Goal: Task Accomplishment & Management: Use online tool/utility

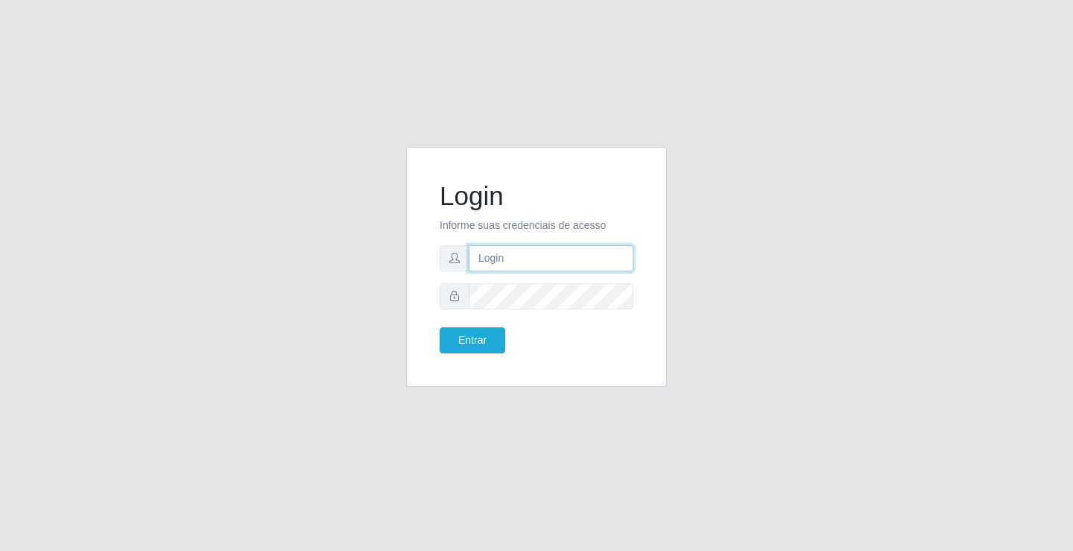
click at [557, 259] on input "text" at bounding box center [551, 258] width 165 height 26
type input "[EMAIL_ADDRESS][DOMAIN_NAME]"
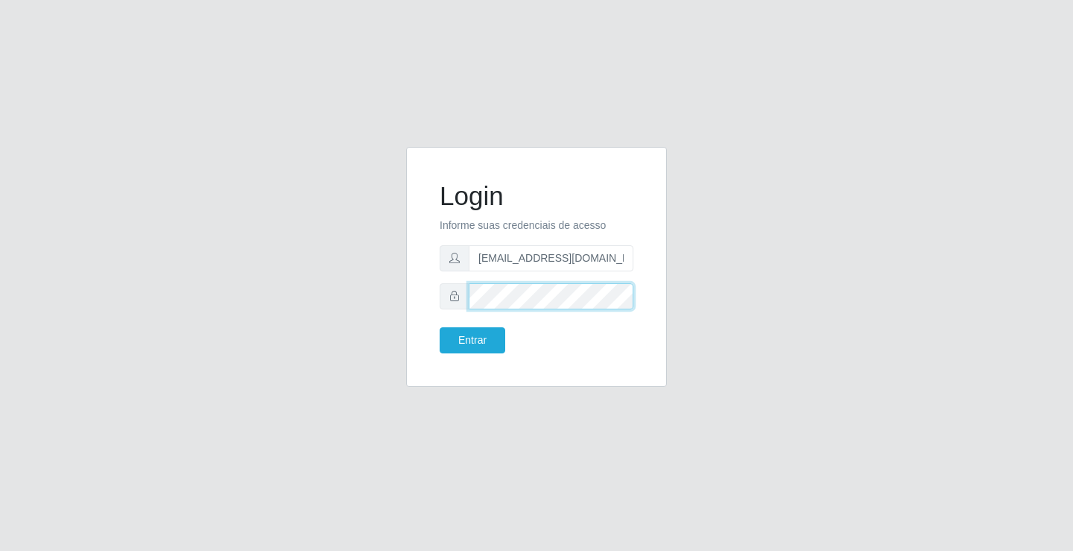
click at [440, 327] on button "Entrar" at bounding box center [473, 340] width 66 height 26
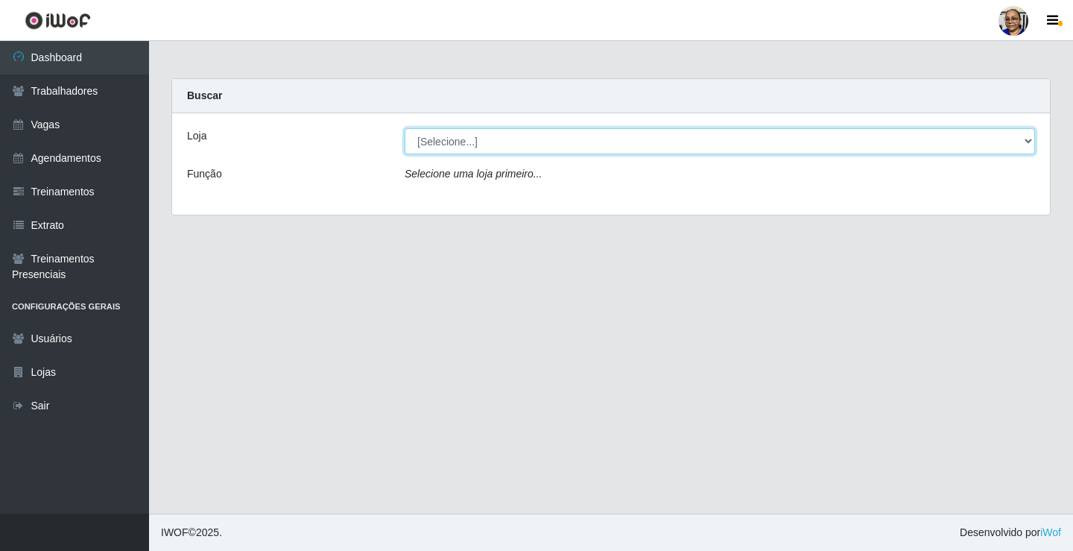
click at [1027, 140] on select "[Selecione...] Mercadinho [GEOGRAPHIC_DATA]" at bounding box center [720, 141] width 630 height 26
select select "345"
click at [405, 128] on select "[Selecione...] Mercadinho [GEOGRAPHIC_DATA]" at bounding box center [720, 141] width 630 height 26
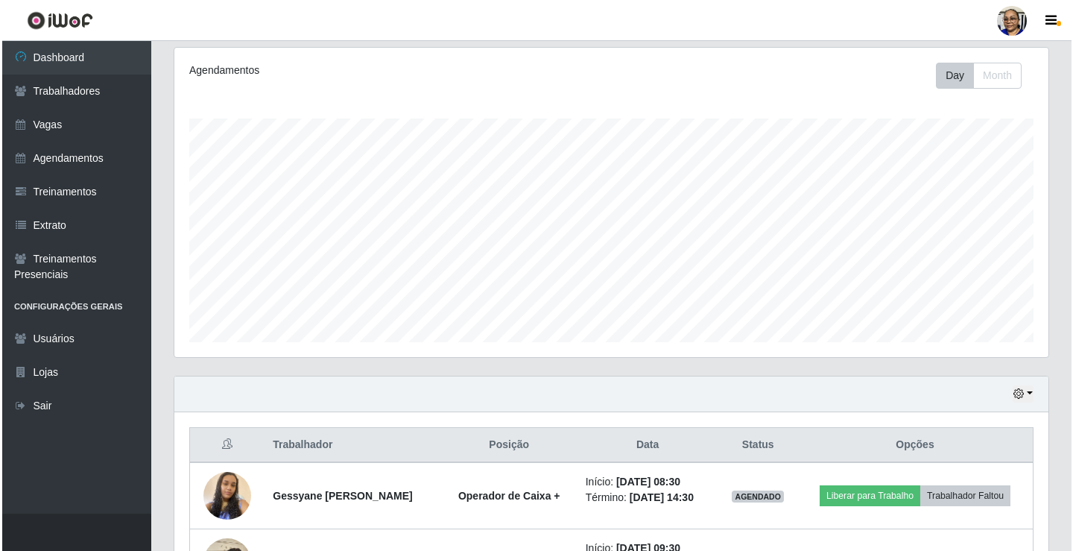
scroll to position [373, 0]
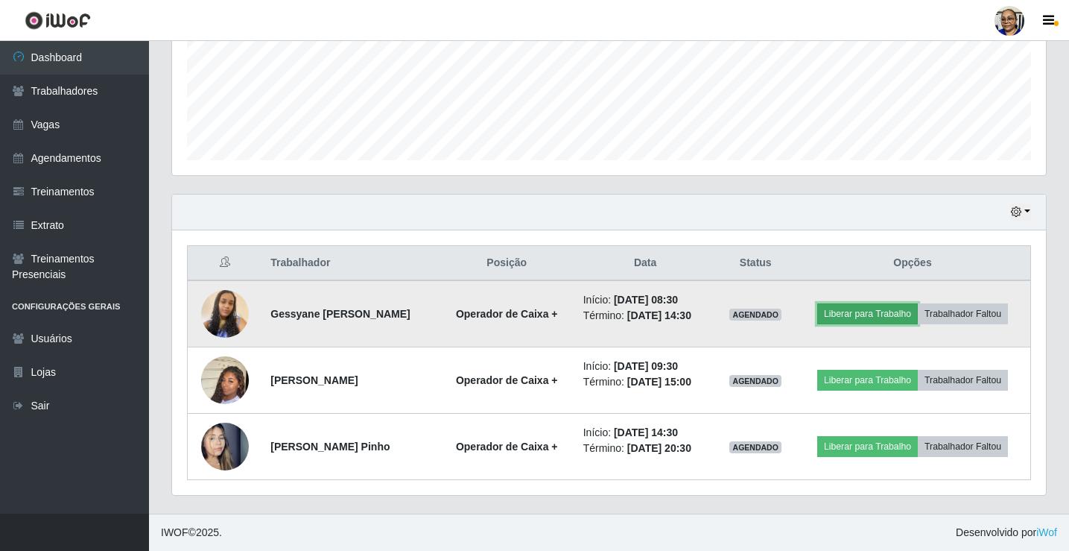
click at [900, 316] on button "Liberar para Trabalho" at bounding box center [867, 313] width 101 height 21
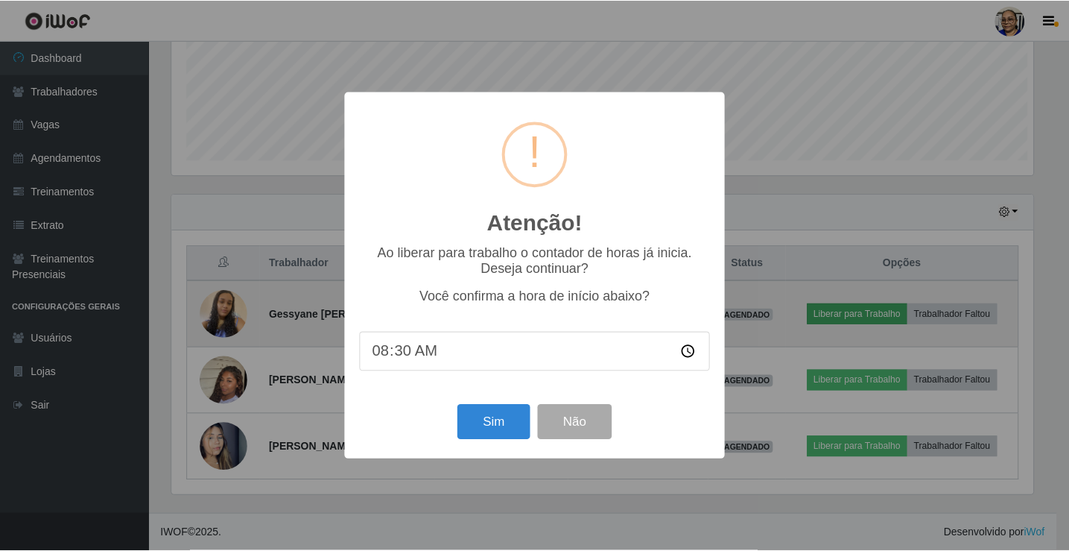
scroll to position [309, 865]
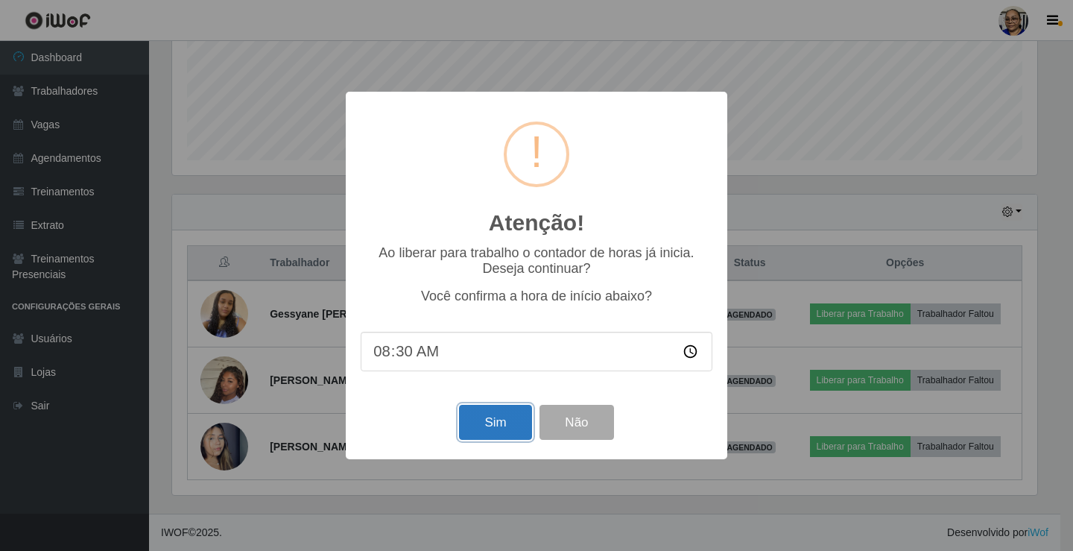
click at [503, 424] on button "Sim" at bounding box center [495, 422] width 72 height 35
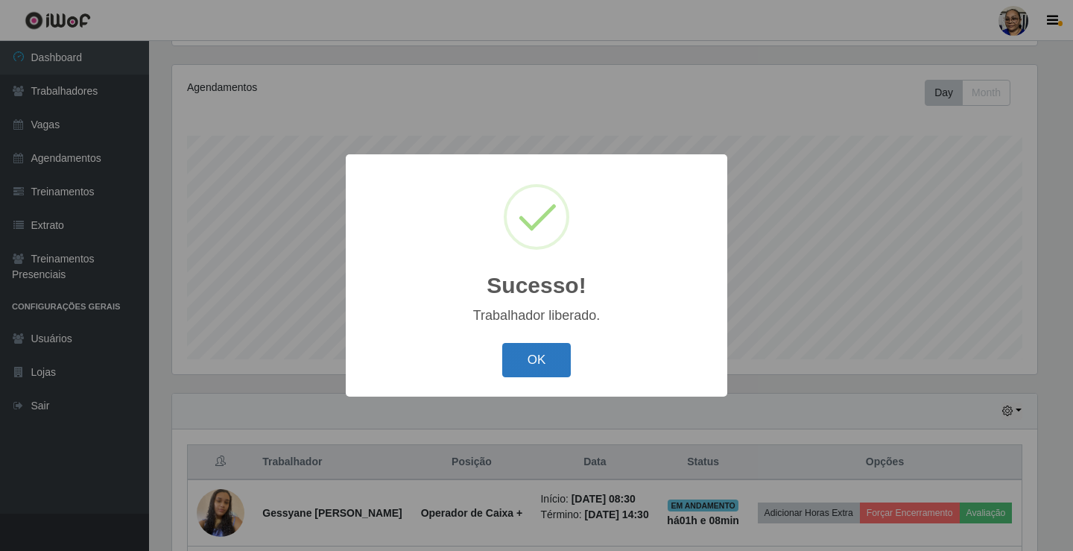
click at [534, 363] on button "OK" at bounding box center [536, 360] width 69 height 35
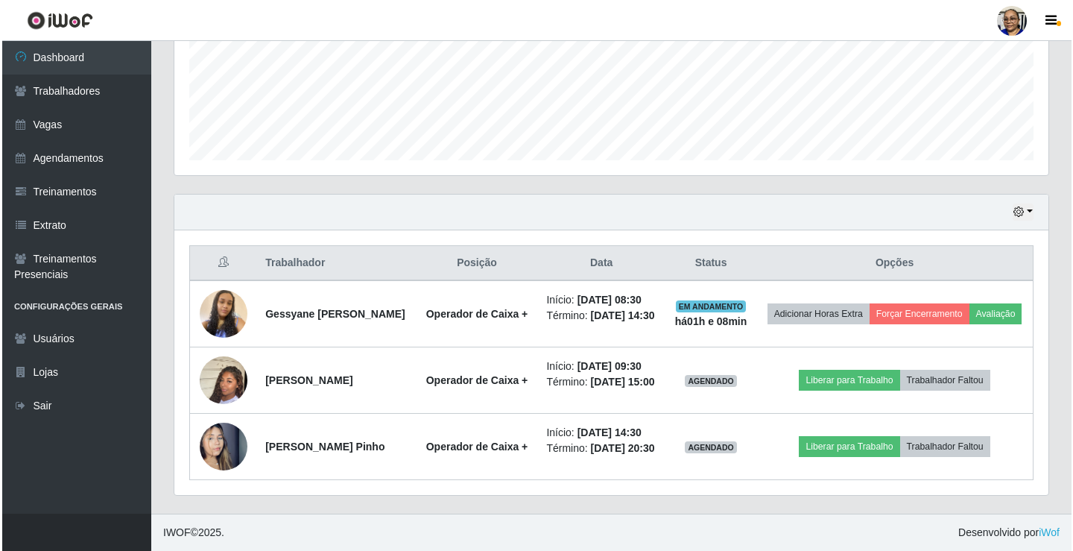
scroll to position [397, 0]
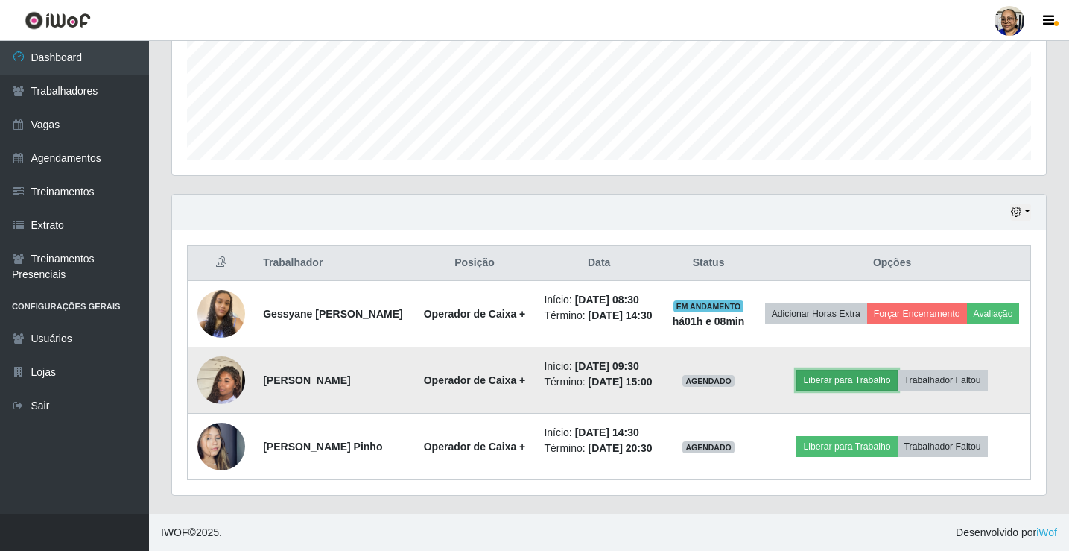
click at [867, 370] on button "Liberar para Trabalho" at bounding box center [847, 380] width 101 height 21
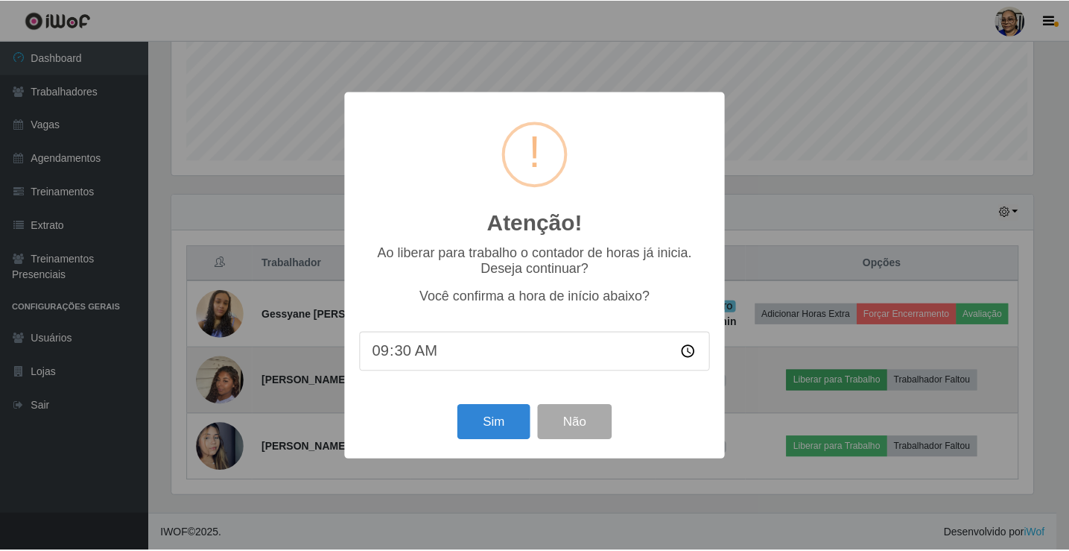
scroll to position [309, 865]
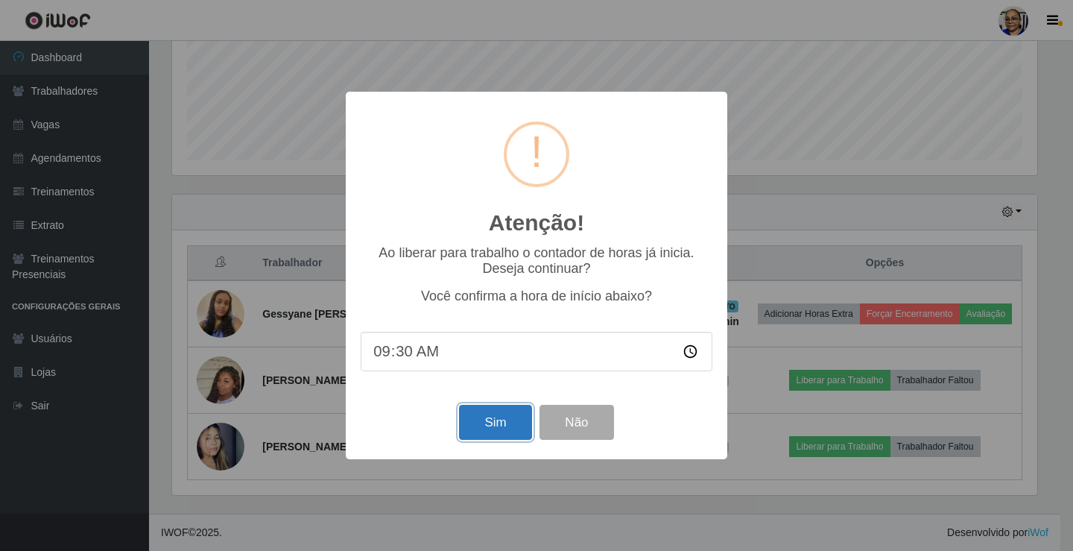
click at [506, 426] on button "Sim" at bounding box center [495, 422] width 72 height 35
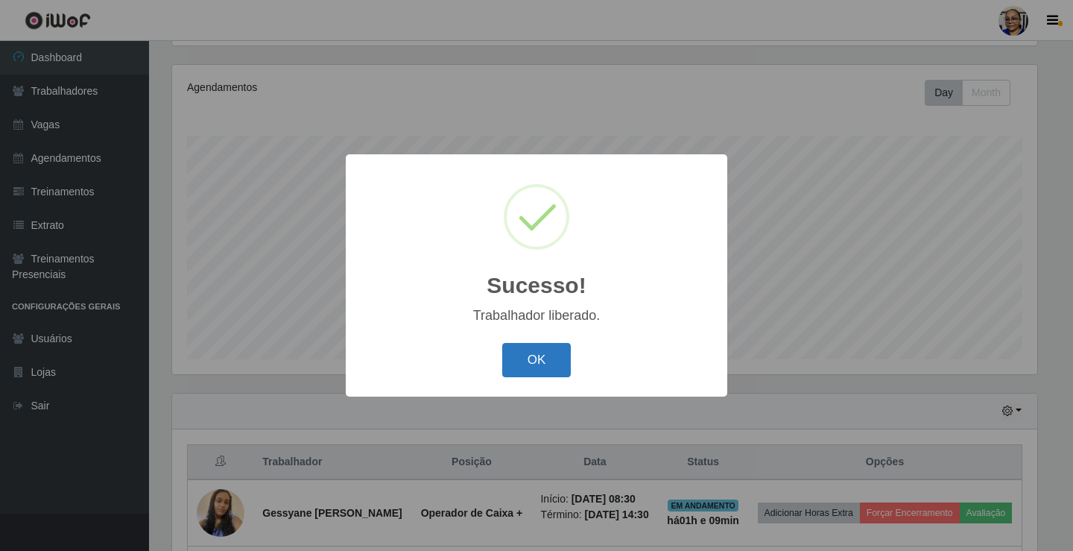
click at [545, 355] on button "OK" at bounding box center [536, 360] width 69 height 35
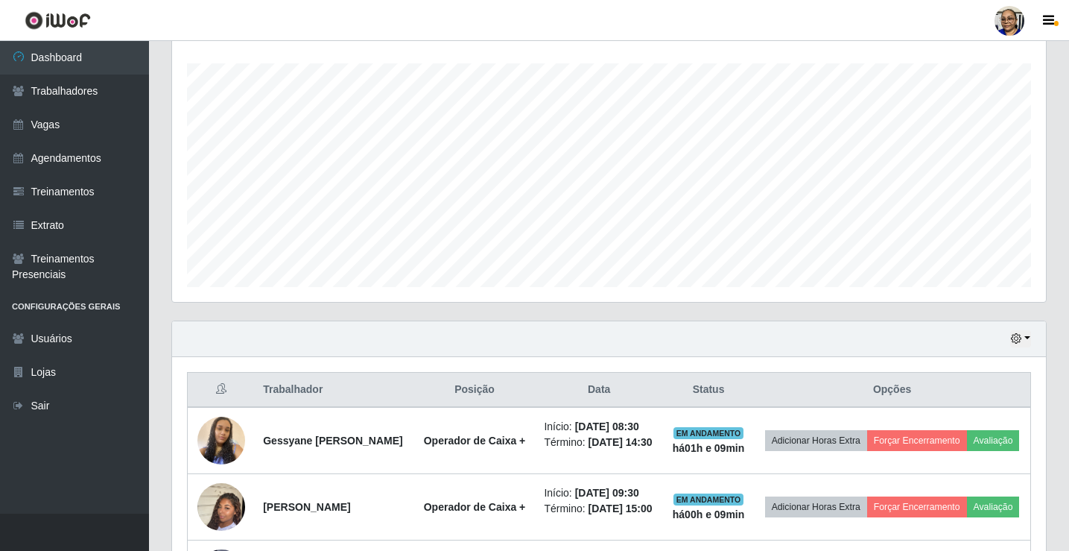
scroll to position [406, 0]
